Goal: Task Accomplishment & Management: Manage account settings

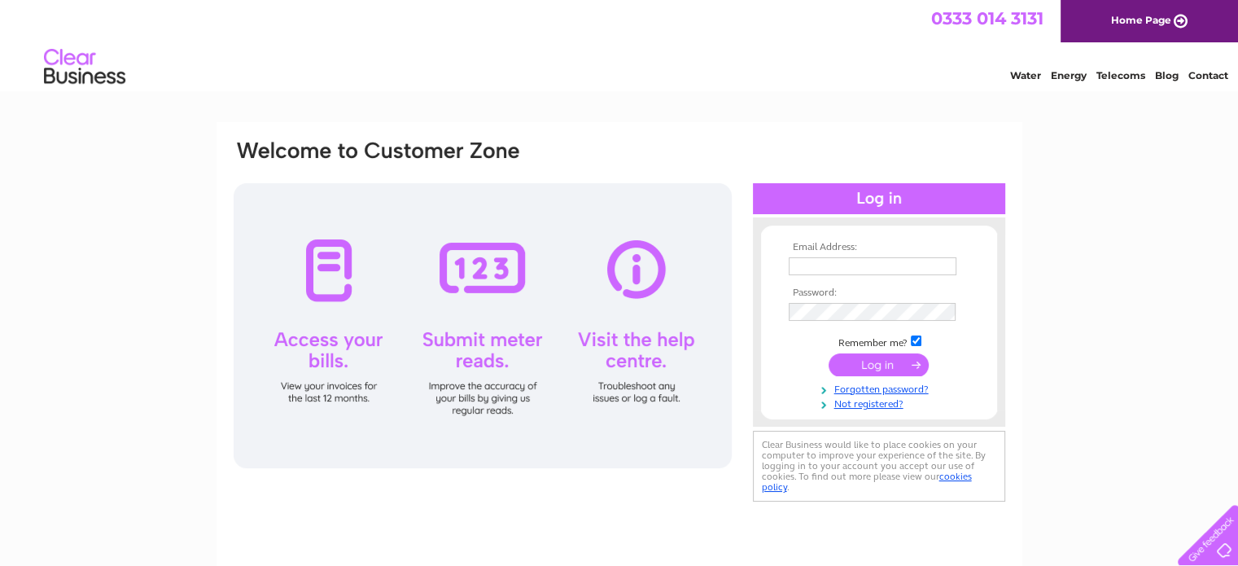
type input "[EMAIL_ADDRESS][PERSON_NAME][DOMAIN_NAME]"
click at [877, 362] on input "submit" at bounding box center [879, 364] width 100 height 23
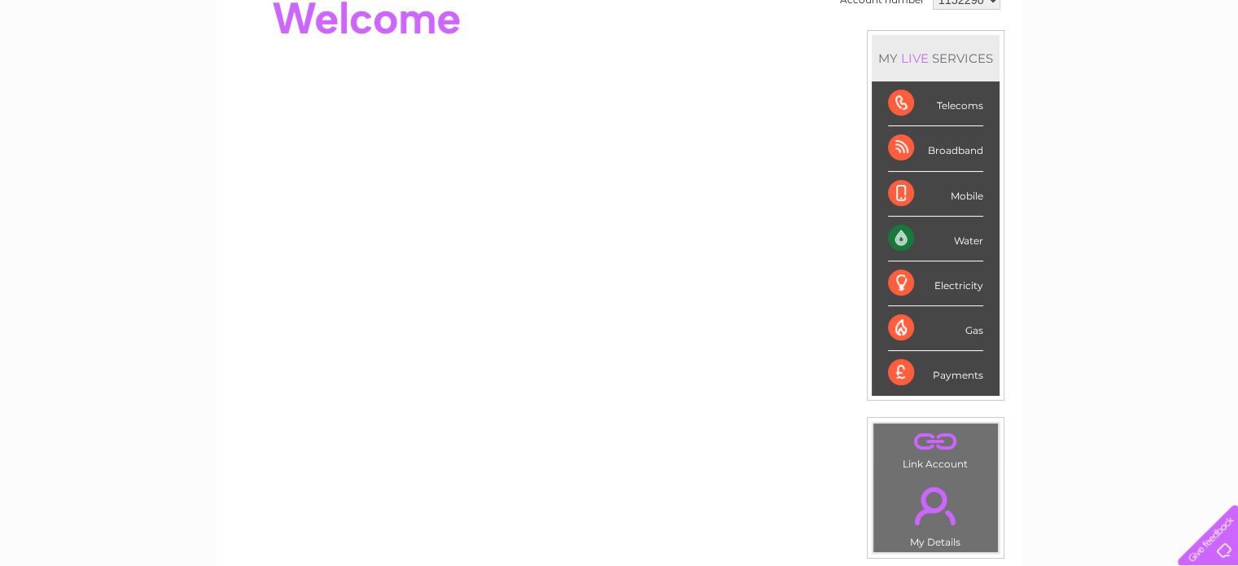
scroll to position [182, 0]
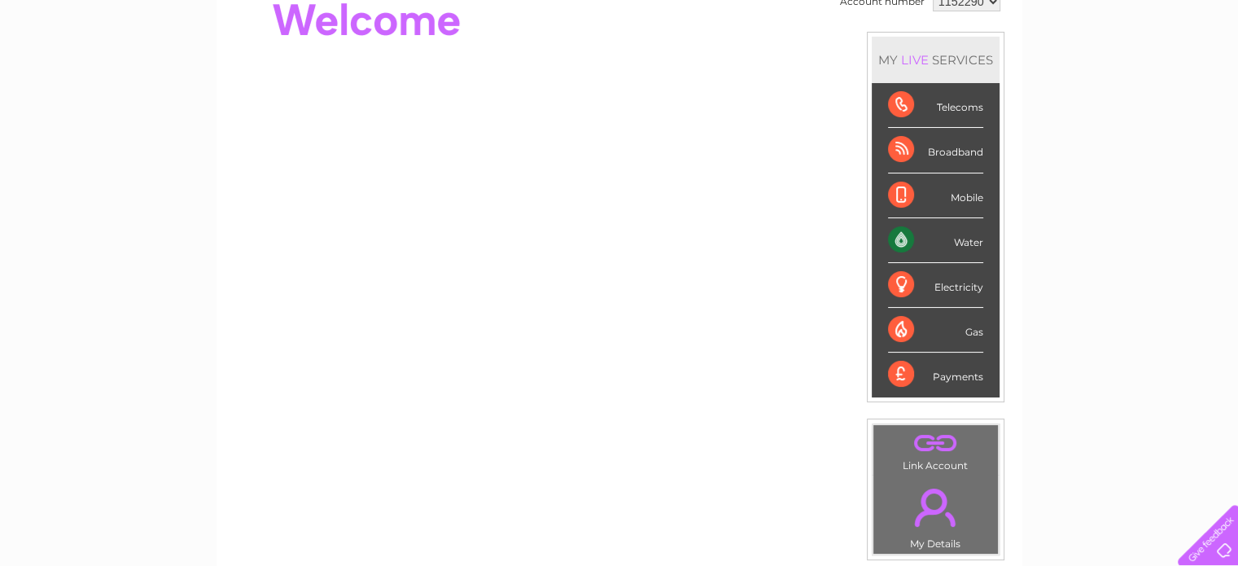
click at [908, 240] on div "Water" at bounding box center [935, 240] width 95 height 45
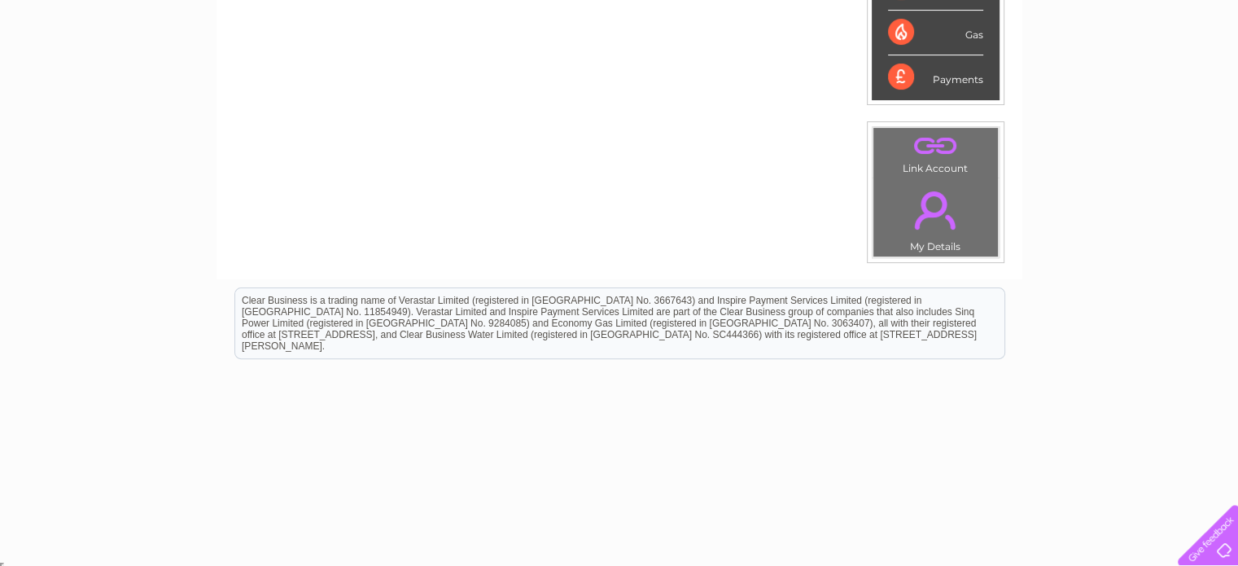
scroll to position [0, 0]
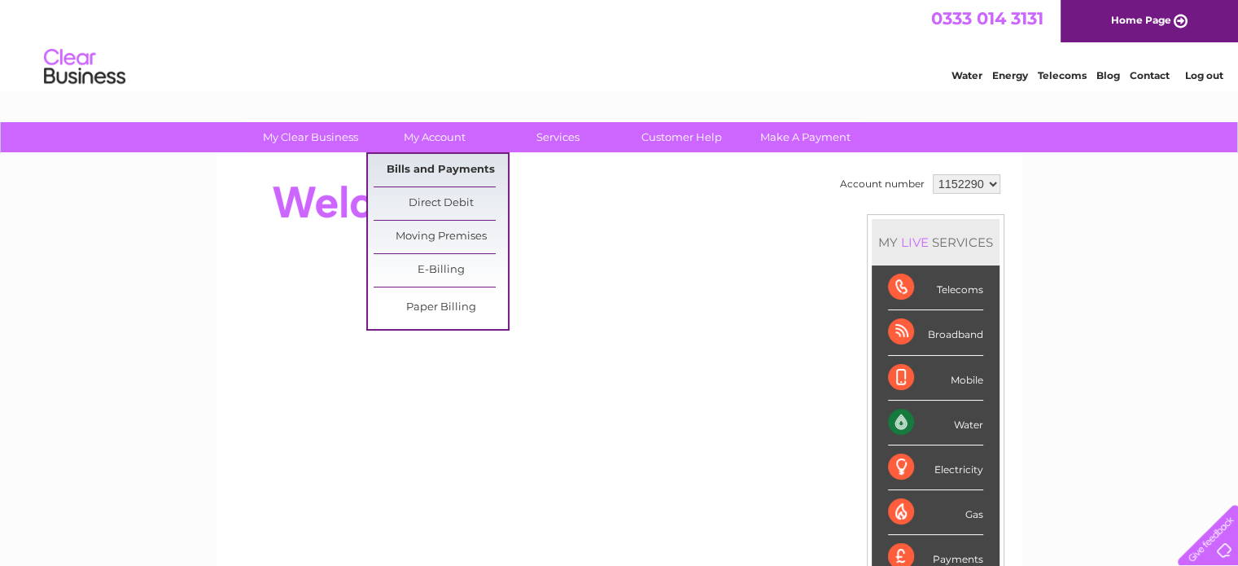
click at [443, 162] on link "Bills and Payments" at bounding box center [441, 170] width 134 height 33
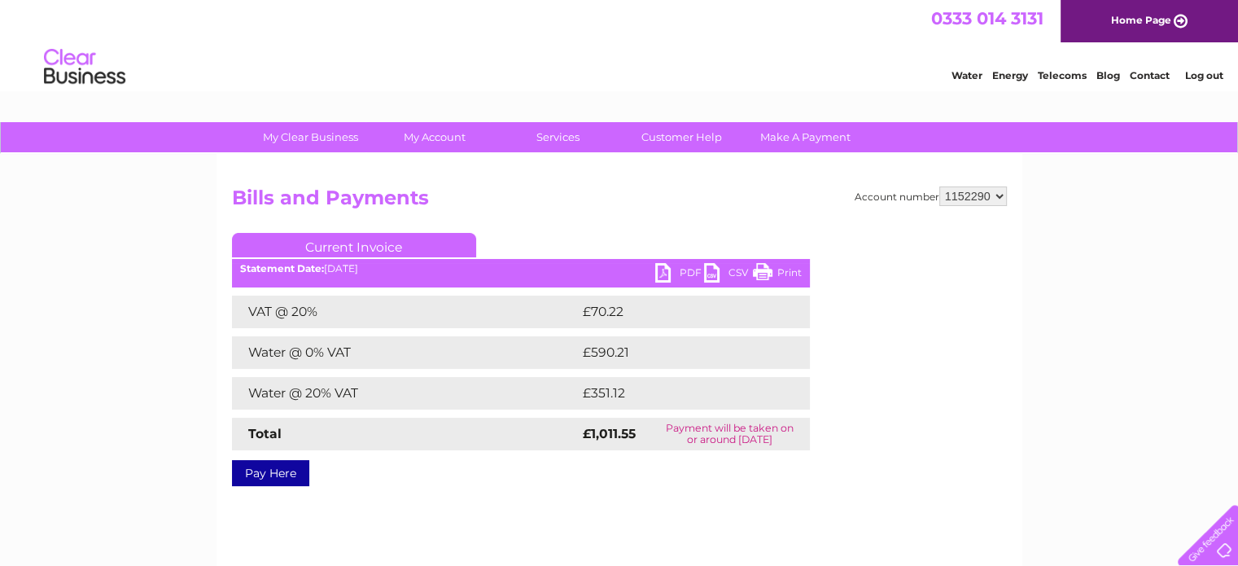
click at [671, 271] on link "PDF" at bounding box center [679, 275] width 49 height 24
